Goal: Transaction & Acquisition: Book appointment/travel/reservation

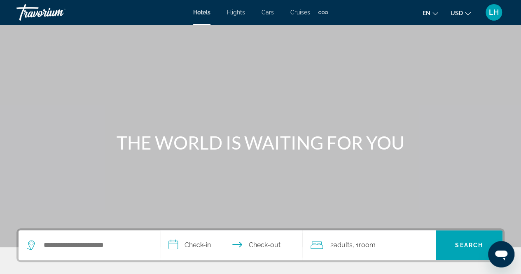
click at [73, 103] on div "Main content" at bounding box center [260, 123] width 521 height 247
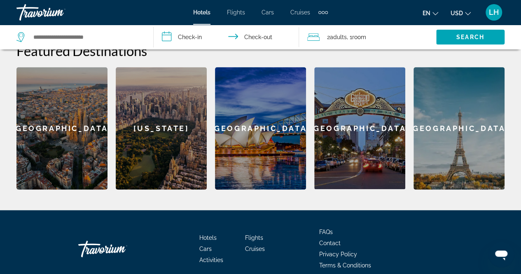
scroll to position [239, 0]
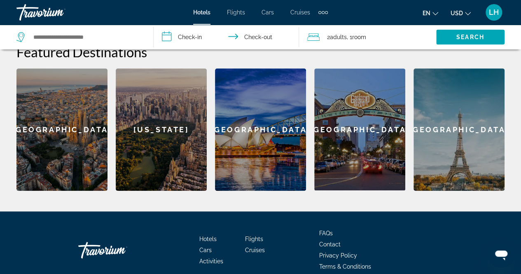
click at [214, 258] on span "Activities" at bounding box center [211, 261] width 24 height 7
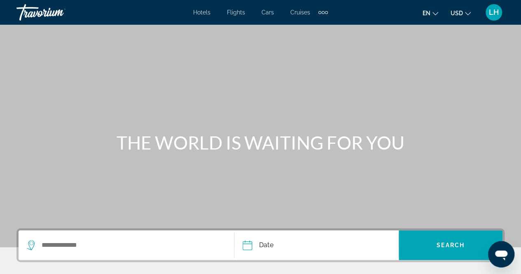
click at [323, 11] on div "Extra navigation items" at bounding box center [322, 12] width 9 height 12
click at [204, 13] on span "Hotels" at bounding box center [201, 12] width 17 height 7
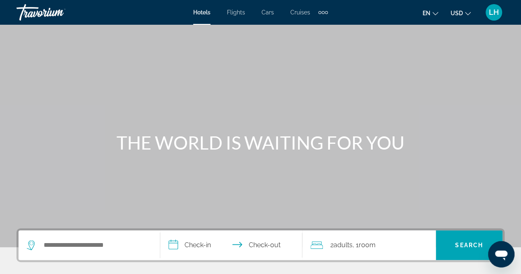
click at [204, 13] on span "Hotels" at bounding box center [201, 12] width 17 height 7
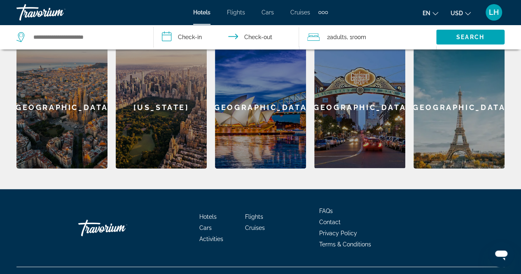
scroll to position [263, 0]
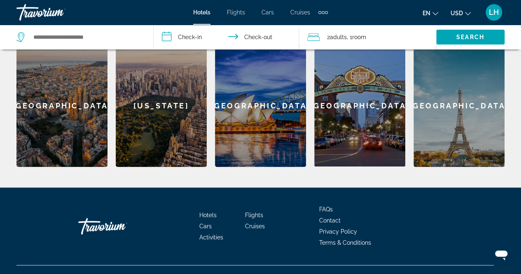
click at [509, 79] on div "**********" at bounding box center [260, 65] width 521 height 201
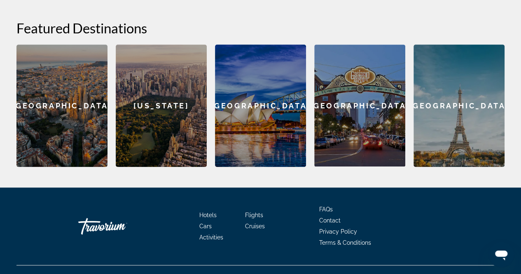
scroll to position [23, 0]
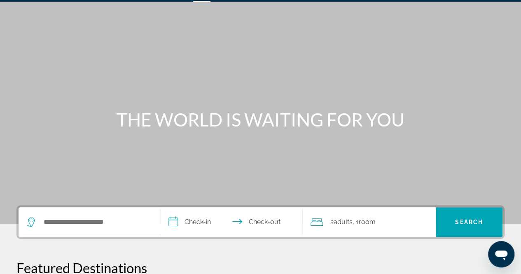
click at [493, 23] on div "Main content" at bounding box center [260, 100] width 521 height 247
